Goal: Navigation & Orientation: Find specific page/section

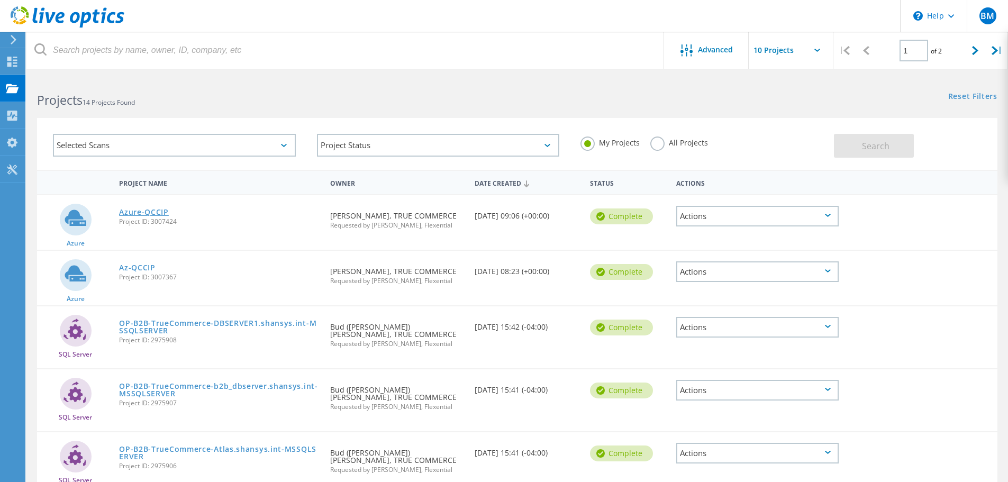
click at [144, 211] on link "Azure-QCCIP" at bounding box center [144, 211] width 50 height 7
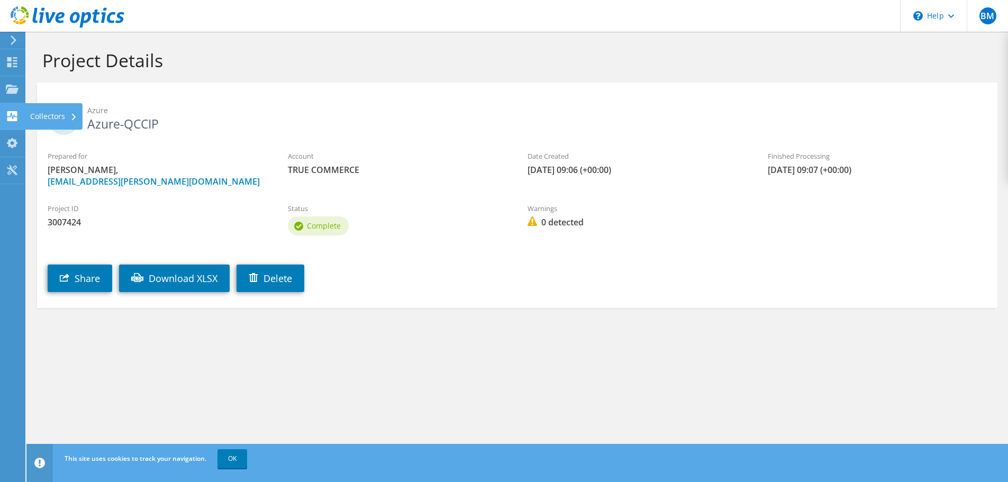
click at [15, 117] on use at bounding box center [12, 116] width 10 height 10
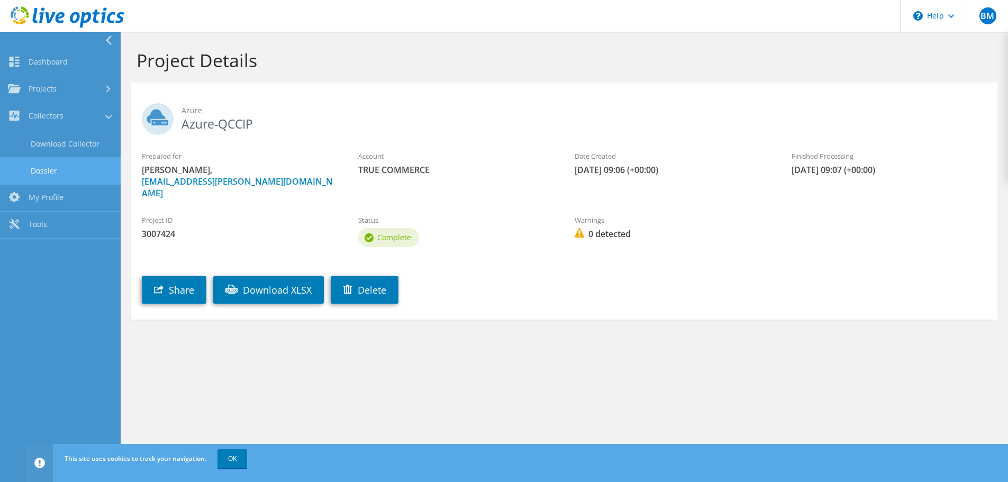
click at [53, 169] on link "Dossier" at bounding box center [60, 170] width 121 height 27
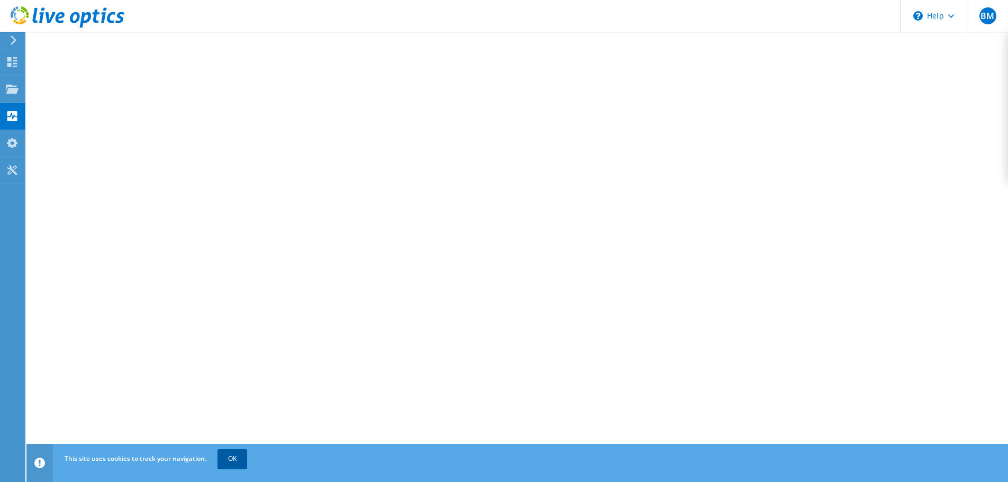
click at [235, 461] on link "OK" at bounding box center [232, 458] width 30 height 19
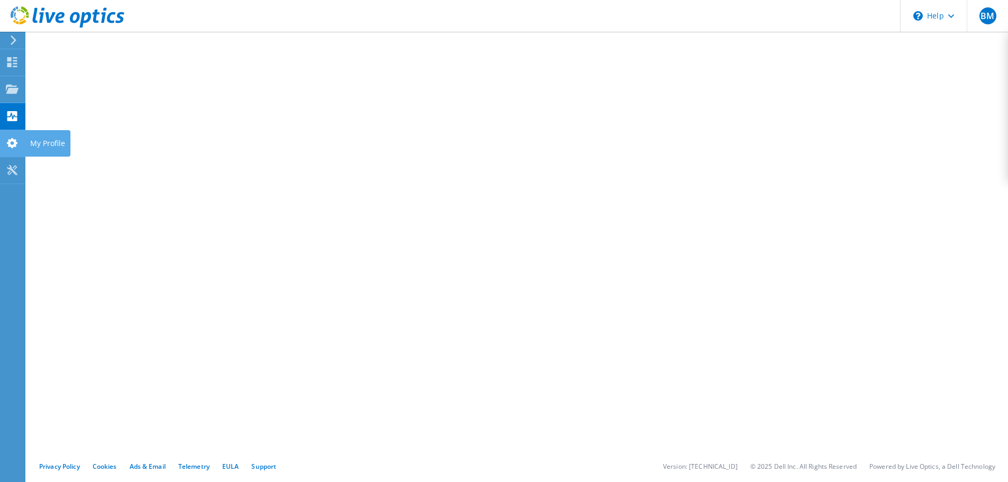
click at [11, 140] on use at bounding box center [12, 143] width 11 height 10
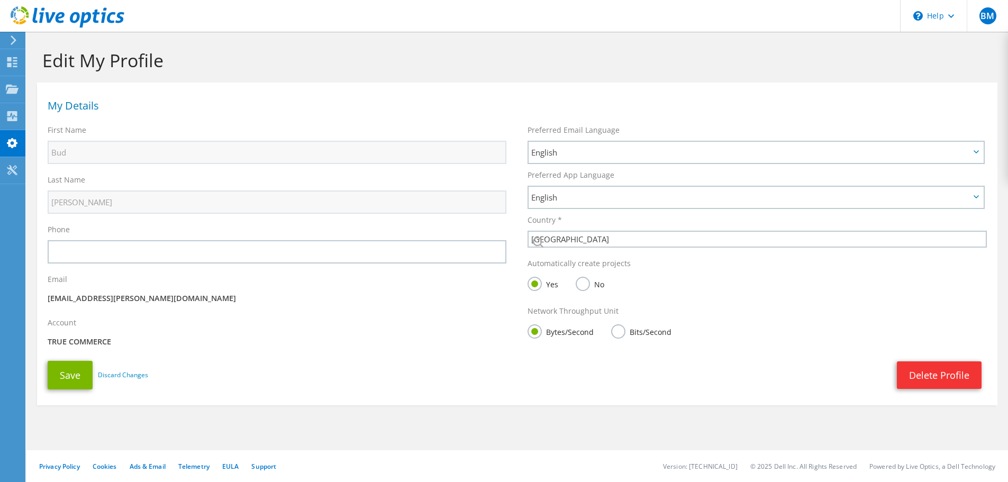
select select "224"
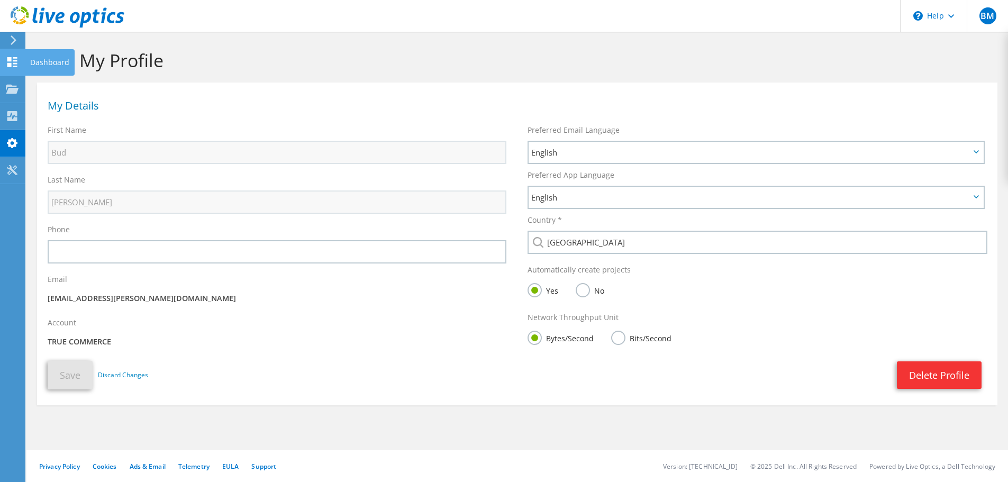
click at [13, 63] on icon at bounding box center [12, 62] width 13 height 10
